Goal: Find specific page/section: Find specific page/section

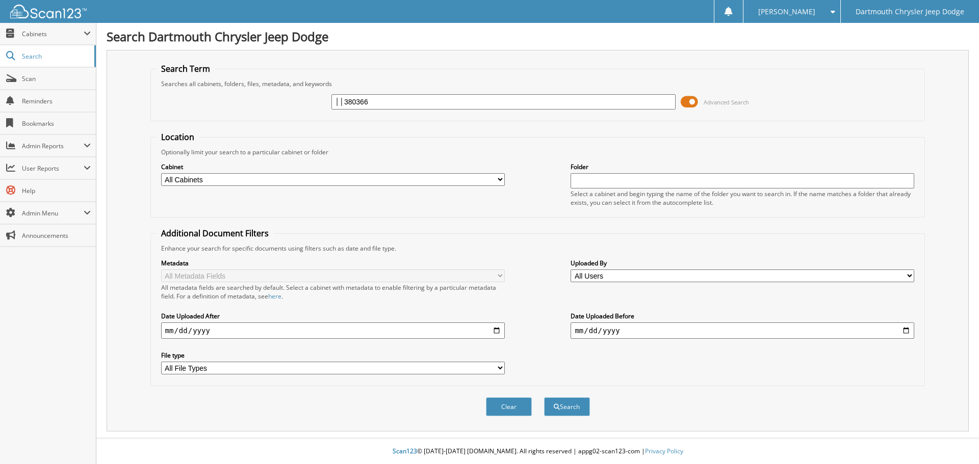
click at [345, 100] on input "││380366" at bounding box center [503, 101] width 344 height 15
type input "380366"
click at [544, 398] on button "Search" at bounding box center [567, 407] width 46 height 19
